Goal: Task Accomplishment & Management: Complete application form

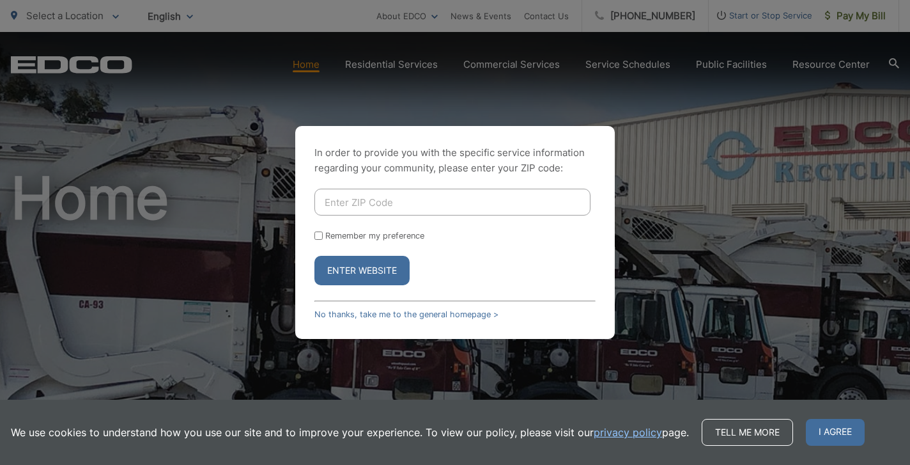
click at [391, 203] on input "Enter ZIP Code" at bounding box center [453, 202] width 276 height 27
type input "92103"
click at [369, 267] on button "Enter Website" at bounding box center [362, 270] width 95 height 29
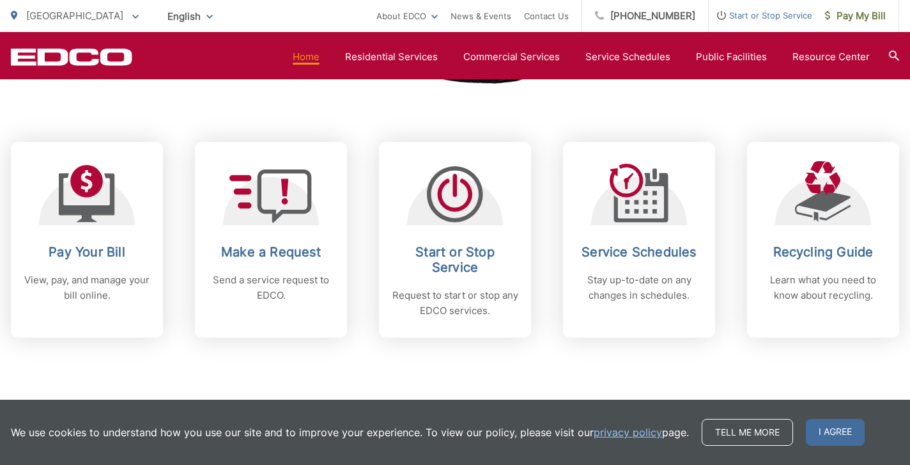
scroll to position [497, 0]
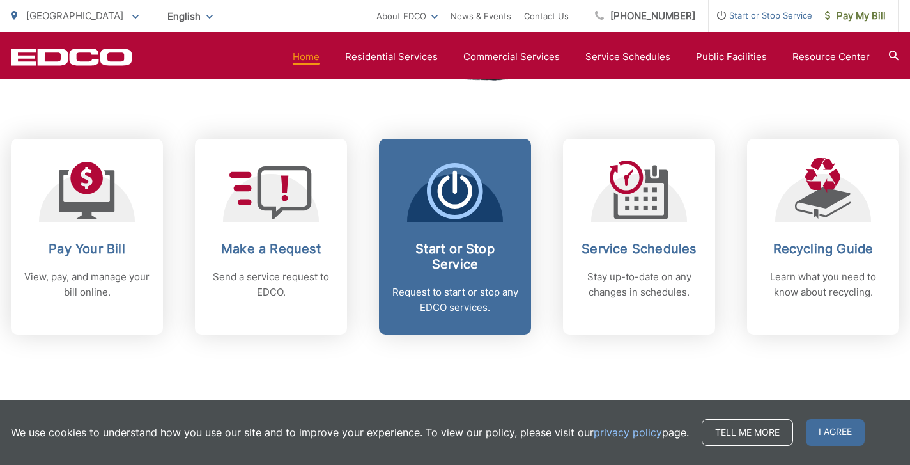
click at [458, 256] on h2 "Start or Stop Service" at bounding box center [455, 256] width 127 height 31
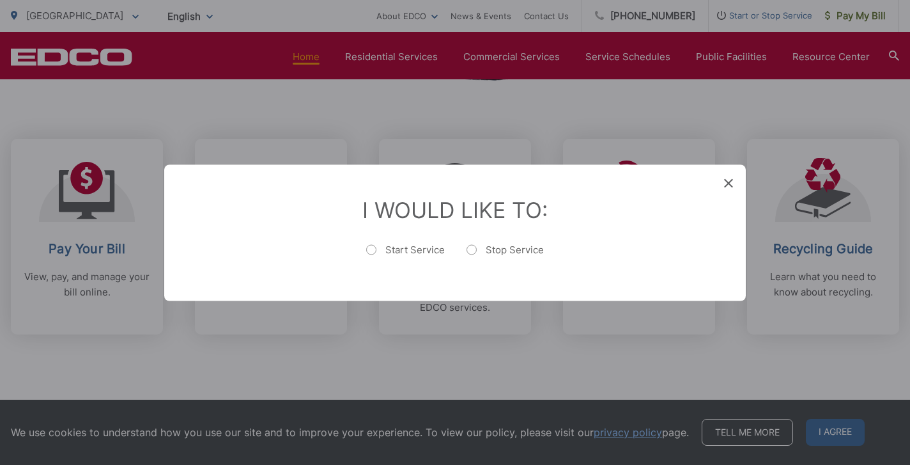
click at [370, 251] on label "Start Service" at bounding box center [405, 256] width 79 height 26
radio input "true"
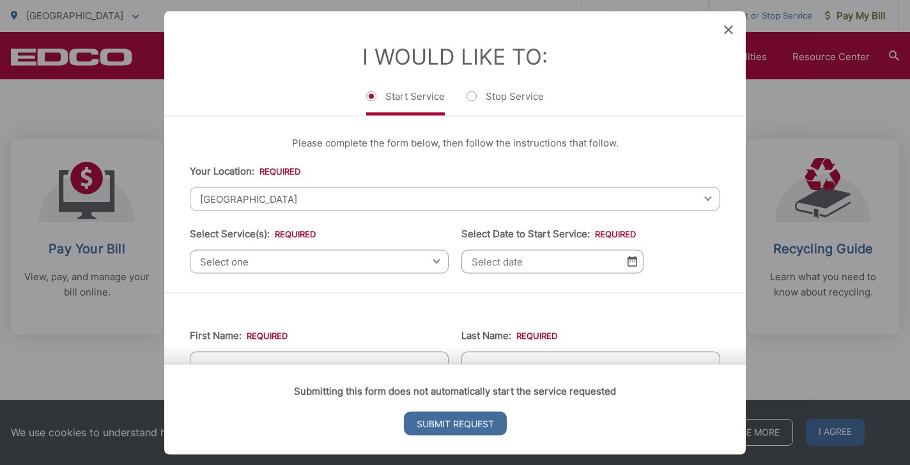
click at [332, 259] on span "Select one" at bounding box center [319, 261] width 259 height 24
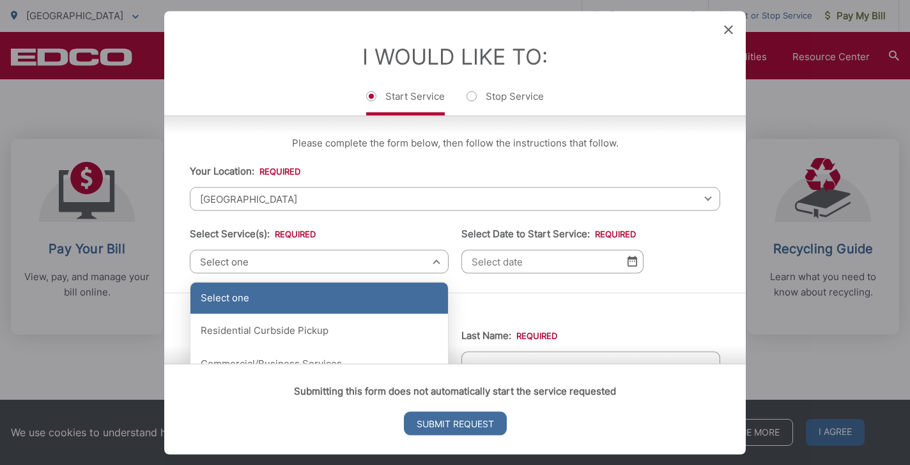
scroll to position [35, 0]
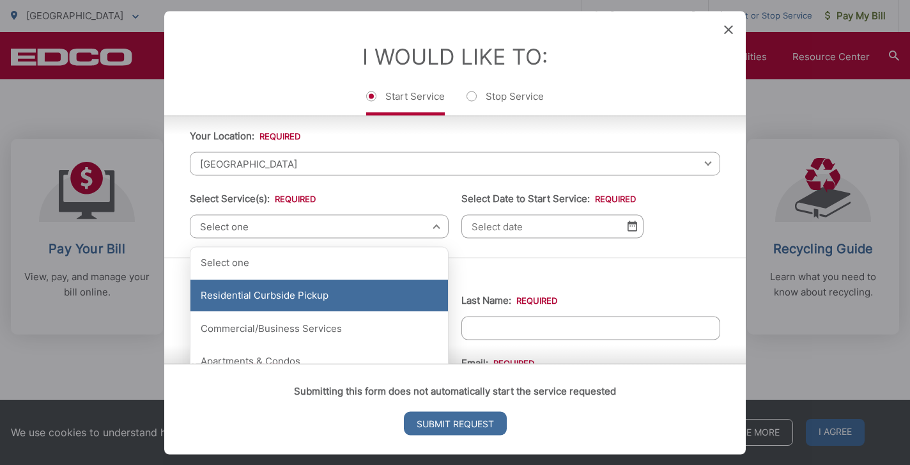
click at [316, 303] on div "Residential Curbside Pickup" at bounding box center [319, 295] width 258 height 32
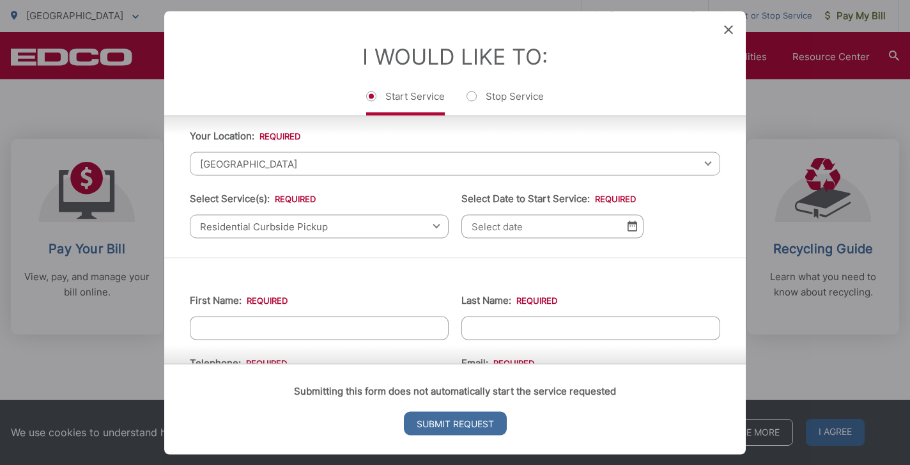
click at [545, 234] on input "Select Date to Start Service: *" at bounding box center [553, 226] width 182 height 24
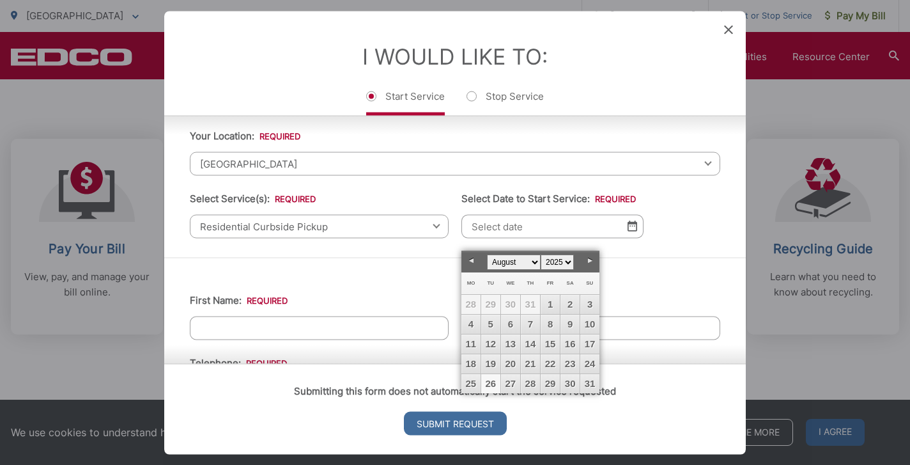
click at [545, 234] on input "Select Date to Start Service: *" at bounding box center [553, 226] width 182 height 24
click at [589, 260] on link "Next" at bounding box center [589, 260] width 19 height 19
click at [472, 301] on link "1" at bounding box center [471, 304] width 19 height 19
type input "09/01/2025"
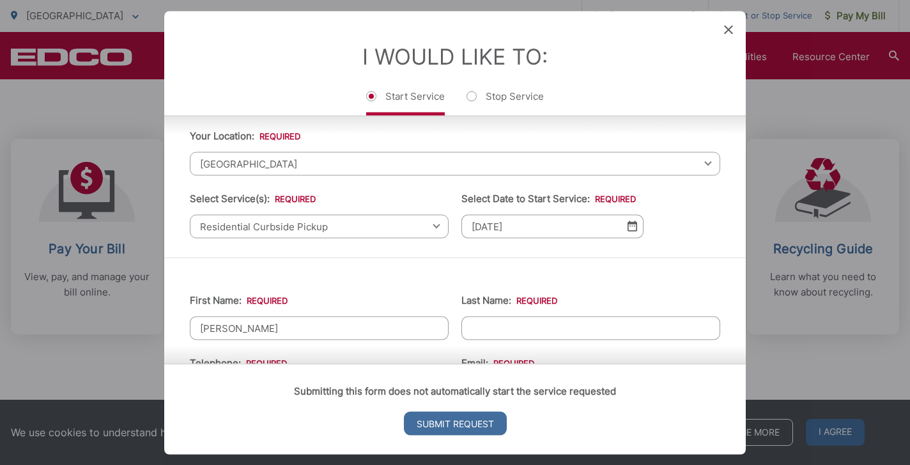
type input "John"
type input "Barrett"
click at [456, 422] on input "Submit Request" at bounding box center [455, 423] width 103 height 24
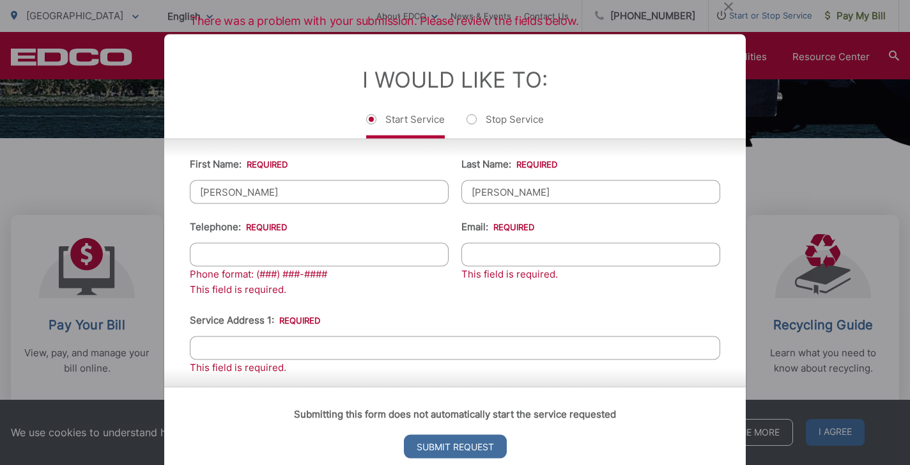
scroll to position [197, 0]
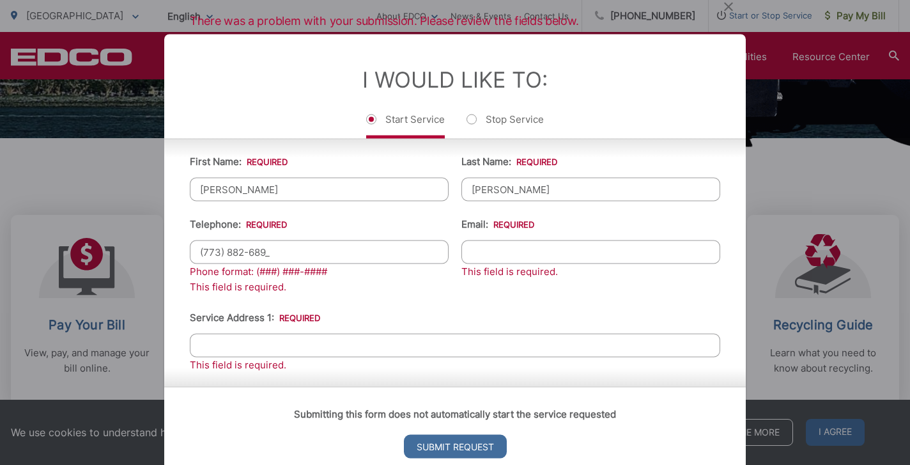
type input "(773) 882-6898"
type input "greg1152@mac.com"
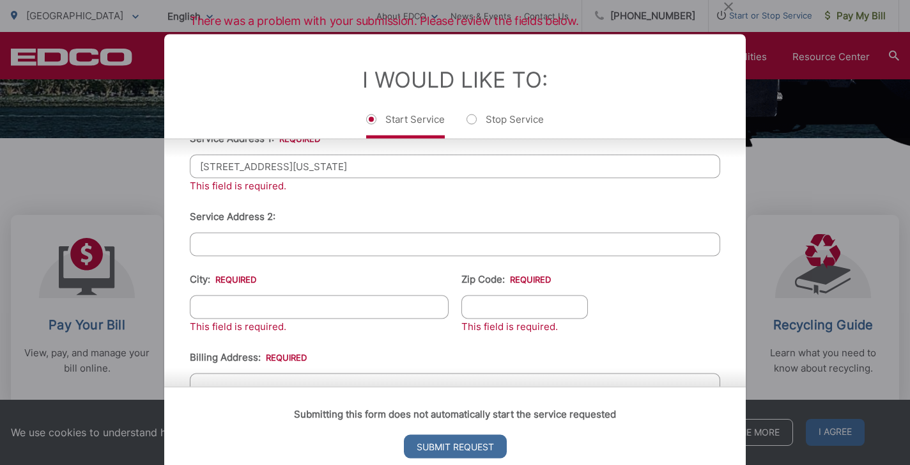
scroll to position [377, 0]
type input "3916 Georgia St"
type input "[GEOGRAPHIC_DATA]"
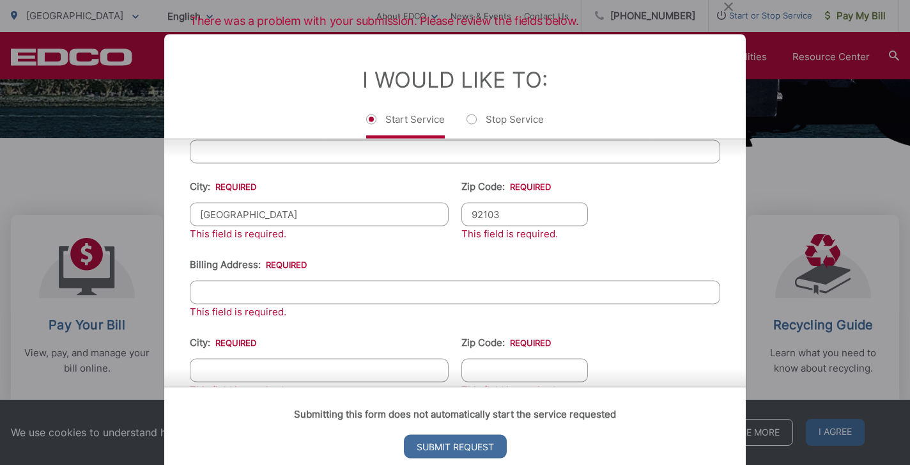
scroll to position [472, 0]
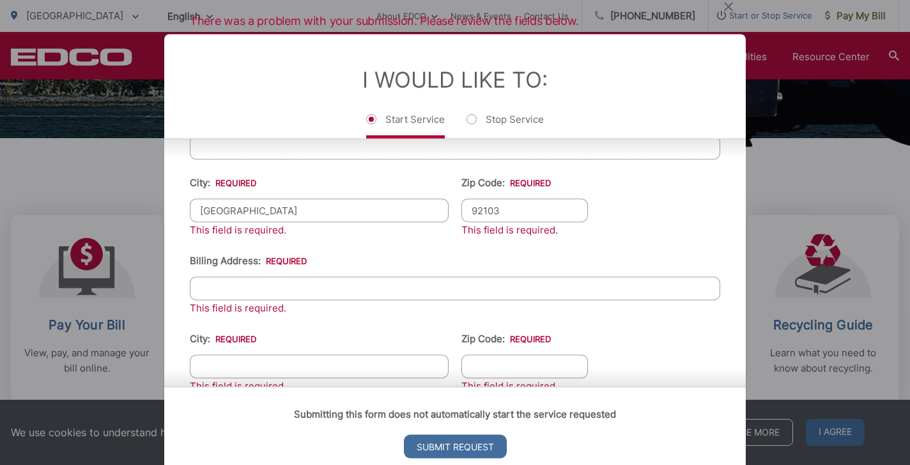
type input "92103"
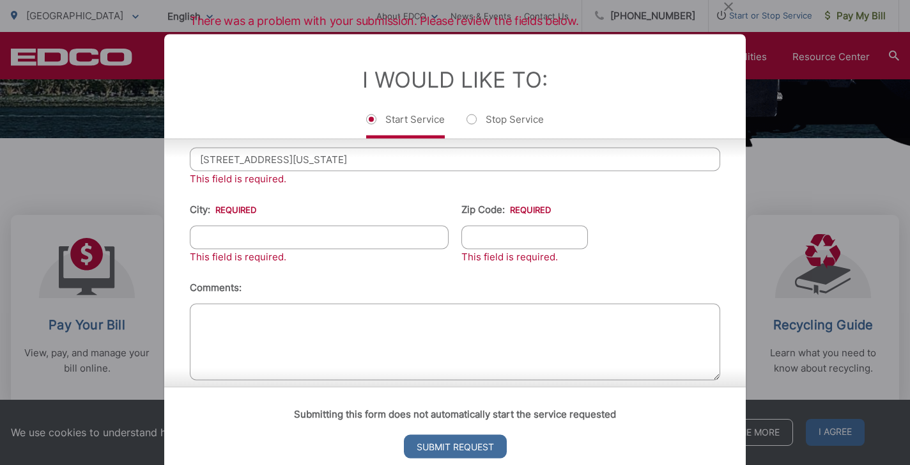
scroll to position [602, 0]
type input "3916 Georgia St"
type input "[GEOGRAPHIC_DATA]"
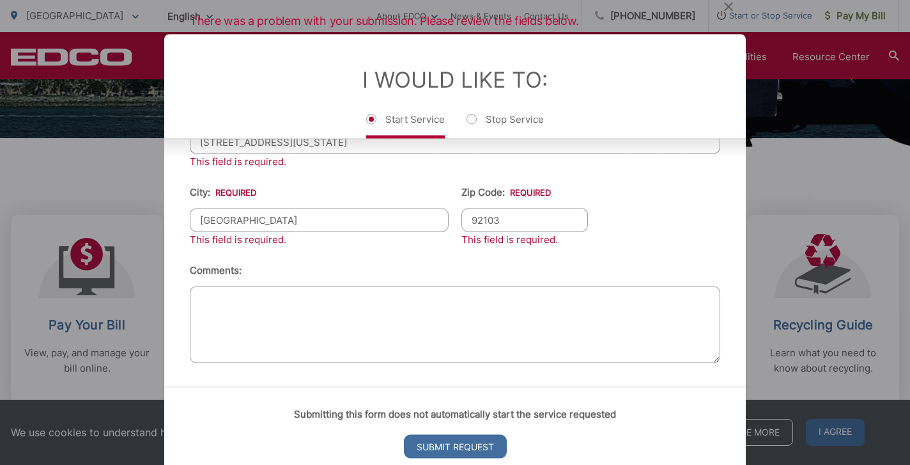
scroll to position [628, 0]
type input "92103"
click at [454, 446] on input "Submit Request" at bounding box center [455, 446] width 103 height 24
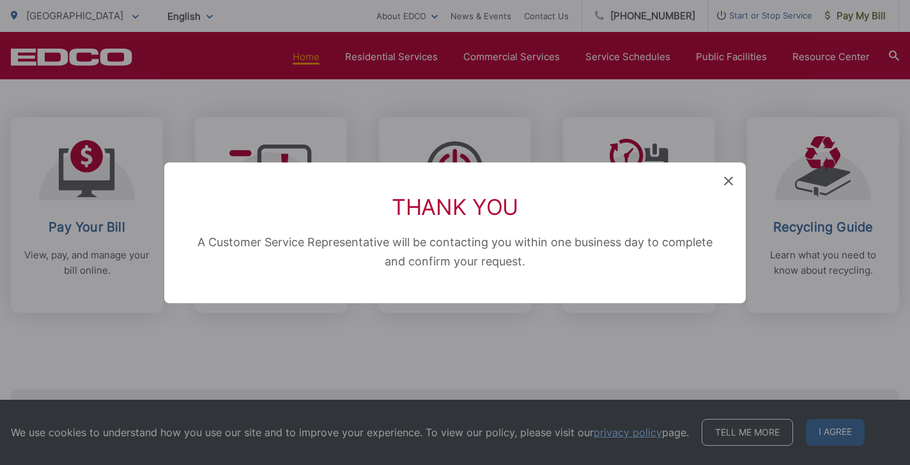
scroll to position [13, 5]
click at [527, 116] on div "Thank You A Customer Service Representative will be contacting you within one b…" at bounding box center [455, 232] width 910 height 465
